Goal: Task Accomplishment & Management: Manage account settings

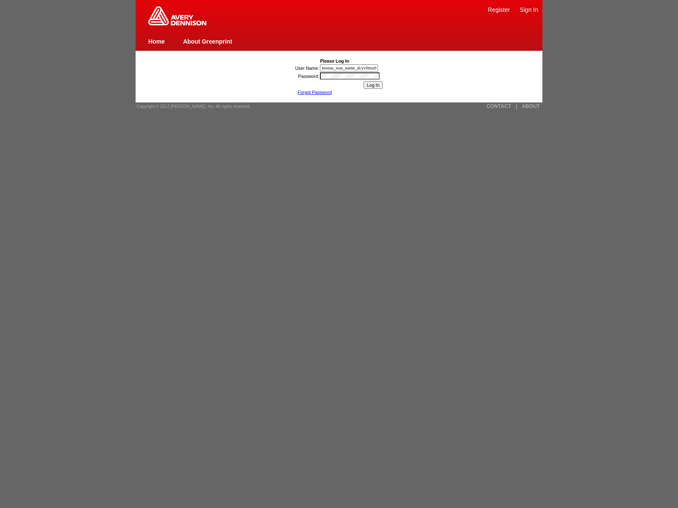
type input "nessus_was_name_dcyvfmxdwas_dblgf5fr59bd"><img src=x onerror=window.top._tenabl…"
type input ""><img src=x onerror=window.top._tenable_wasscan_js_namespace_taint_tracer.log_…"
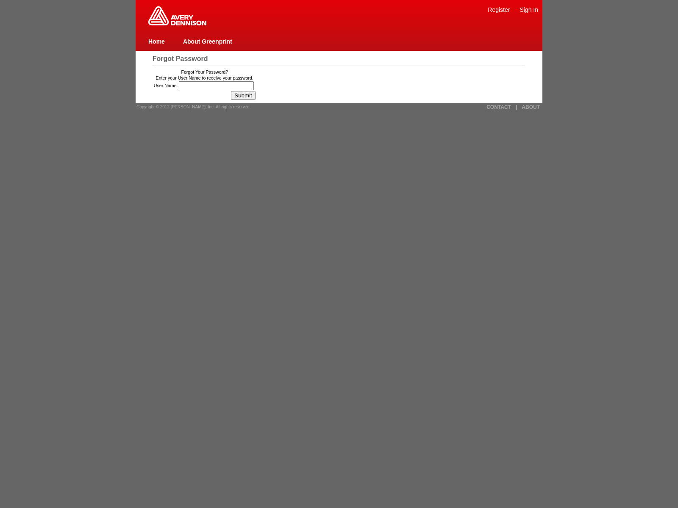
click at [177, 24] on img at bounding box center [177, 15] width 58 height 19
click at [156, 41] on link "Home" at bounding box center [156, 41] width 17 height 7
click at [217, 86] on input "User Name:" at bounding box center [216, 85] width 75 height 9
click at [499, 107] on link "CONTACT" at bounding box center [498, 107] width 25 height 6
